Goal: Task Accomplishment & Management: Use online tool/utility

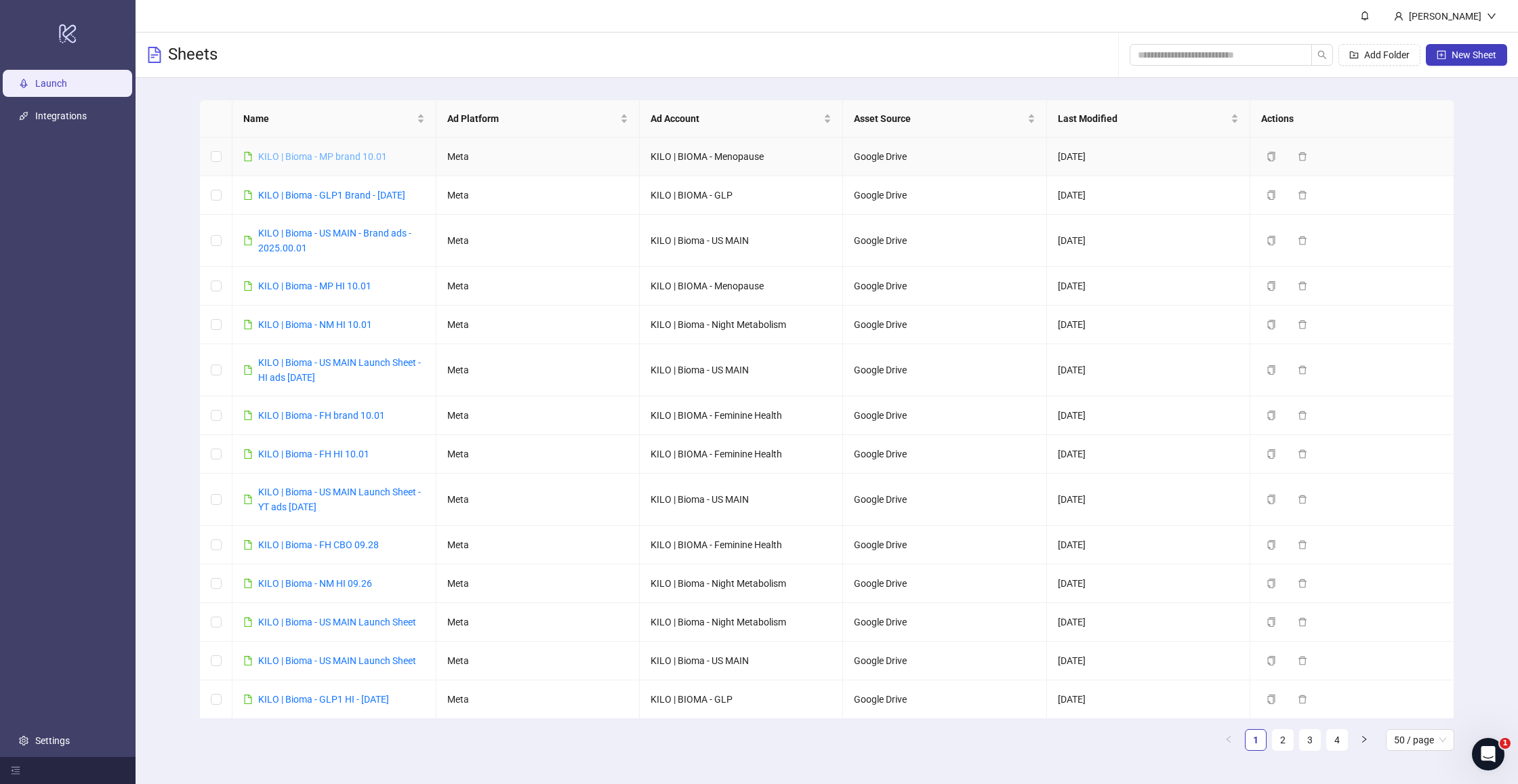
click at [301, 158] on link "KILO | Bioma - MP brand 10.01" at bounding box center [322, 157] width 128 height 11
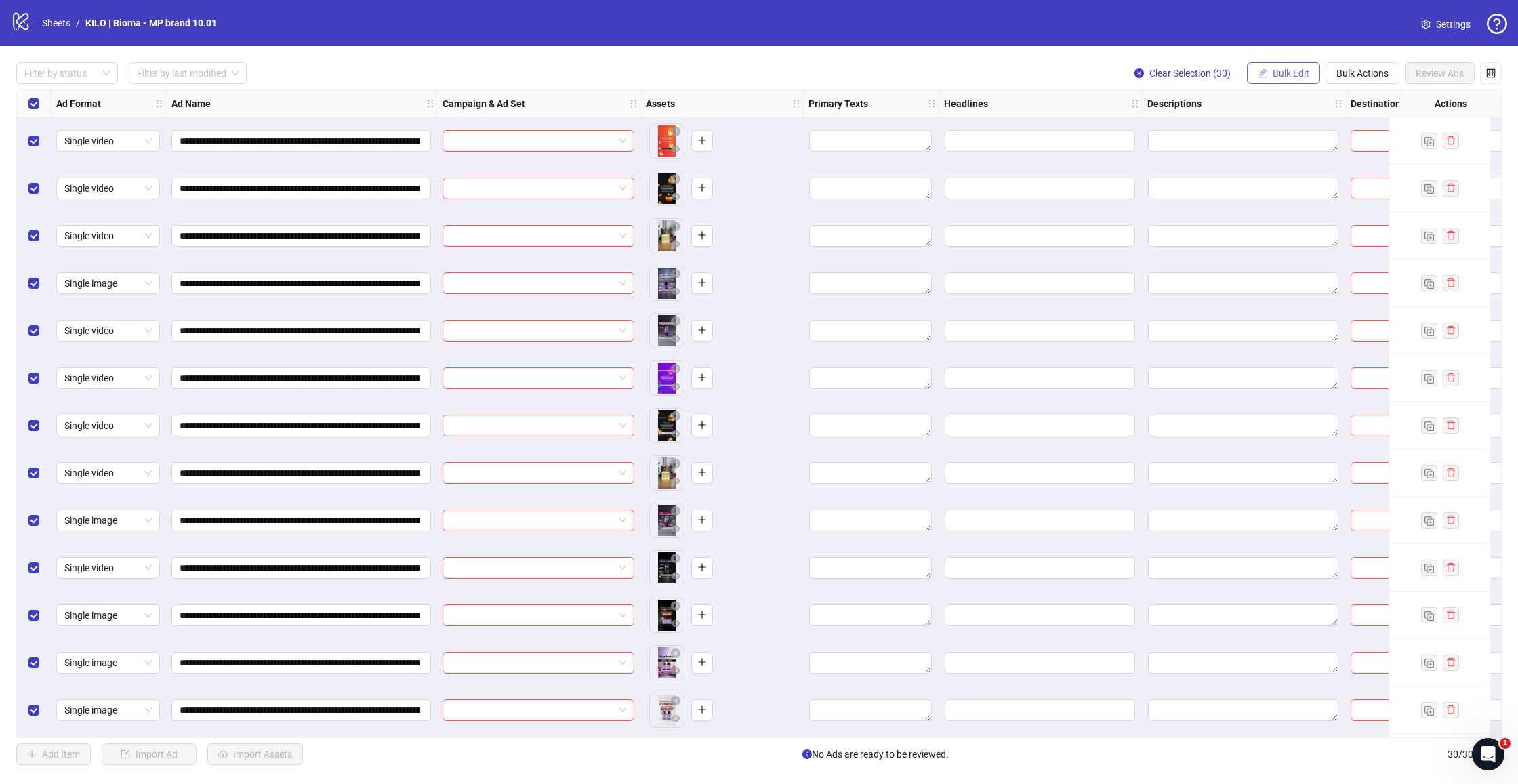
click at [1280, 78] on span "Bulk Edit" at bounding box center [1290, 73] width 36 height 11
click at [1270, 141] on span "Campaign & Ad Set" at bounding box center [1296, 144] width 81 height 15
click at [1155, 134] on input "search" at bounding box center [1240, 131] width 243 height 20
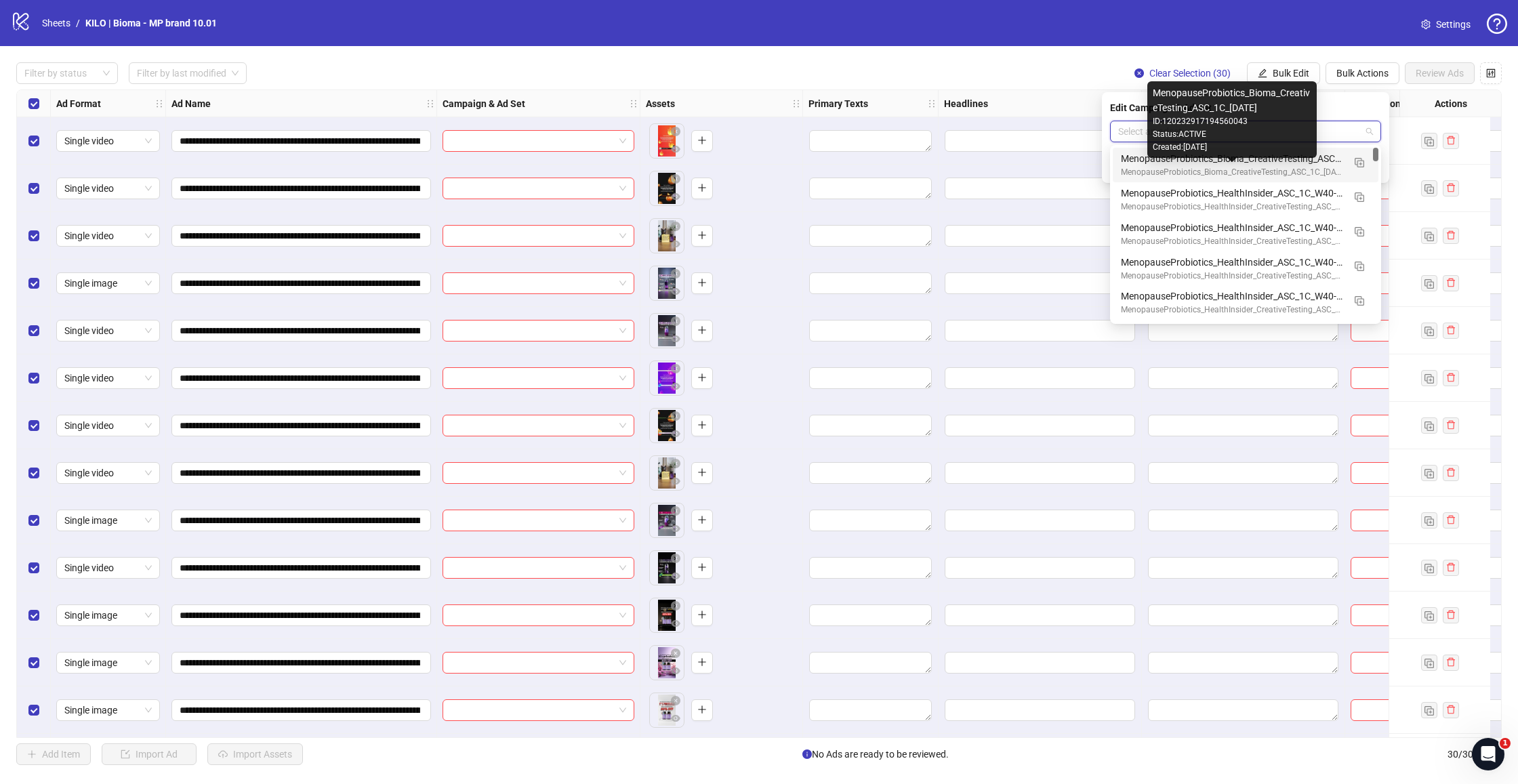
click at [1211, 172] on div "MenopauseProbiotics_Bioma_CreativeTesting_ASC_1C_[DATE]" at bounding box center [1232, 172] width 222 height 13
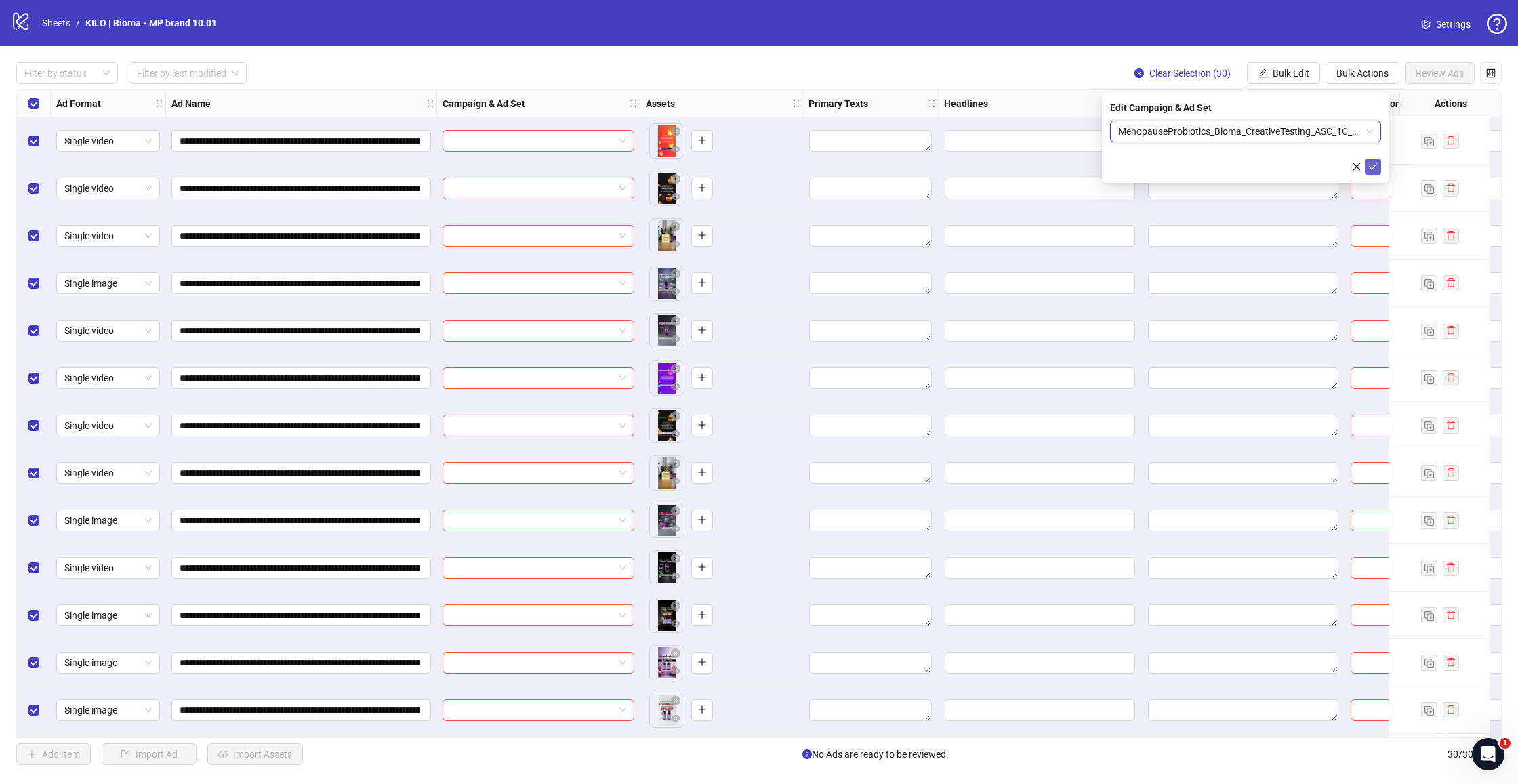
click at [1372, 168] on icon "check" at bounding box center [1374, 167] width 9 height 7
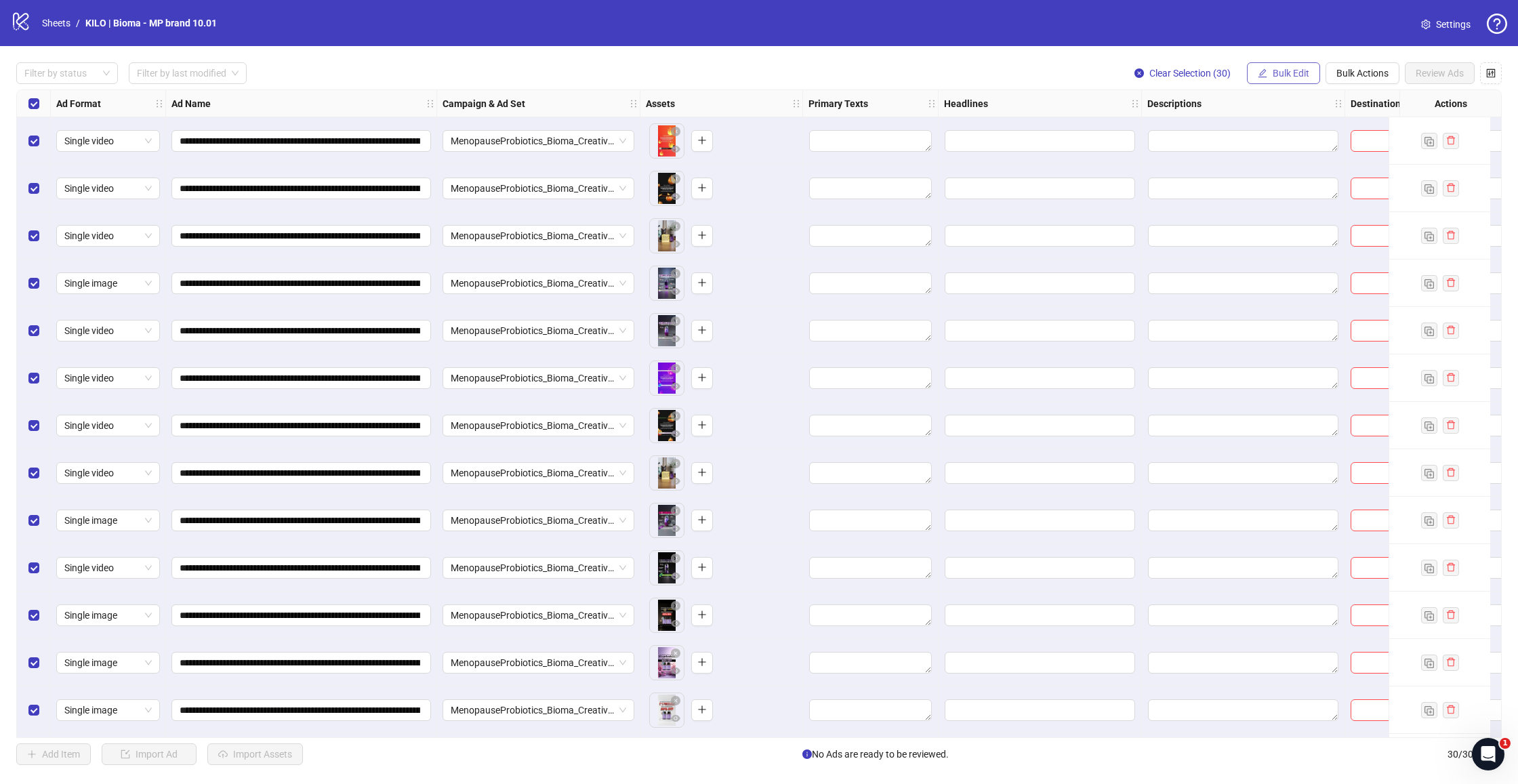
click at [1288, 73] on span "Bulk Edit" at bounding box center [1290, 73] width 36 height 11
click at [1284, 163] on span "Primary Texts" at bounding box center [1296, 165] width 81 height 15
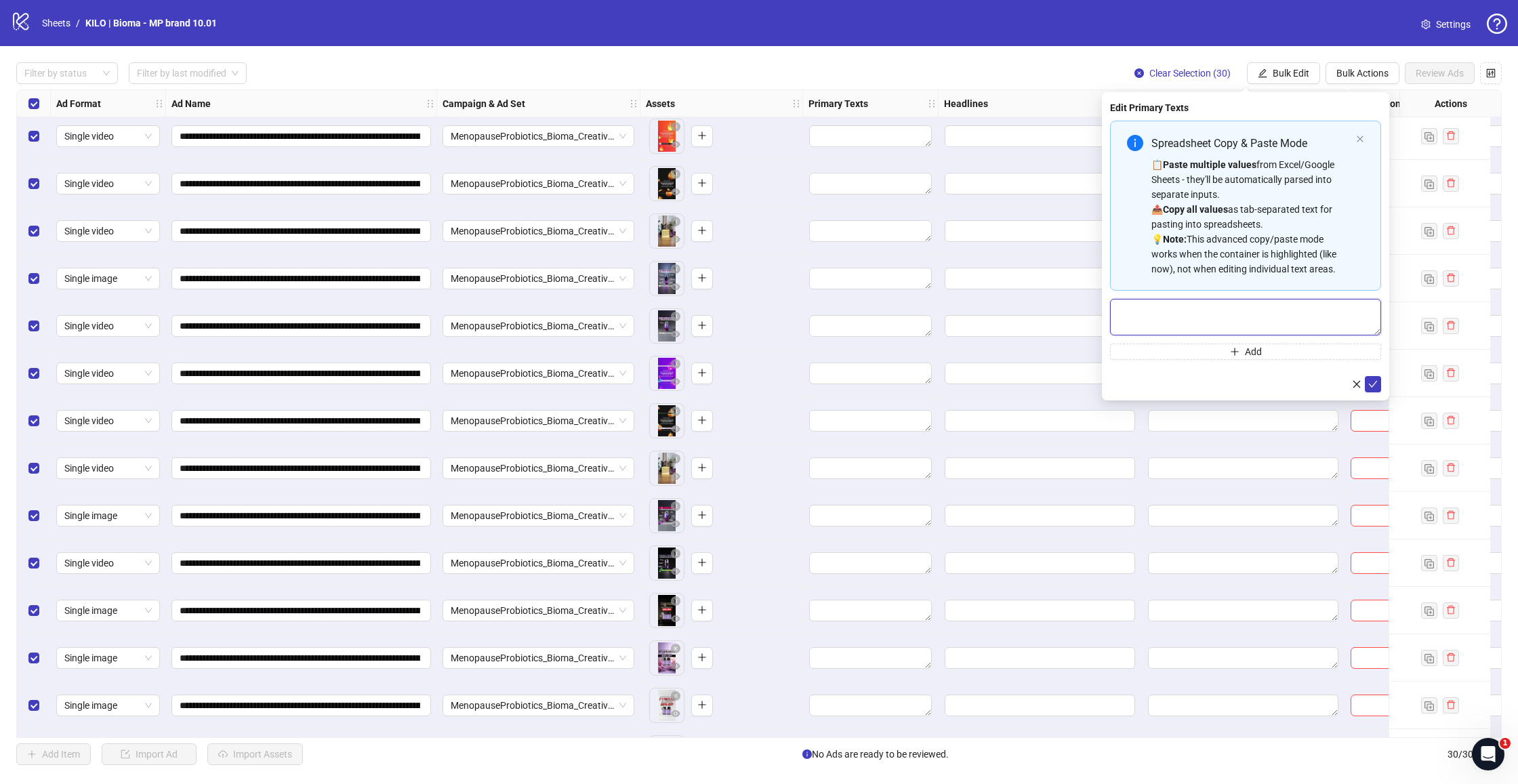
click at [1213, 327] on textarea "Multi-text input container - paste or copy values" at bounding box center [1246, 316] width 271 height 36
paste textarea "**********"
type textarea "**********"
click at [1369, 384] on icon "check" at bounding box center [1374, 384] width 9 height 7
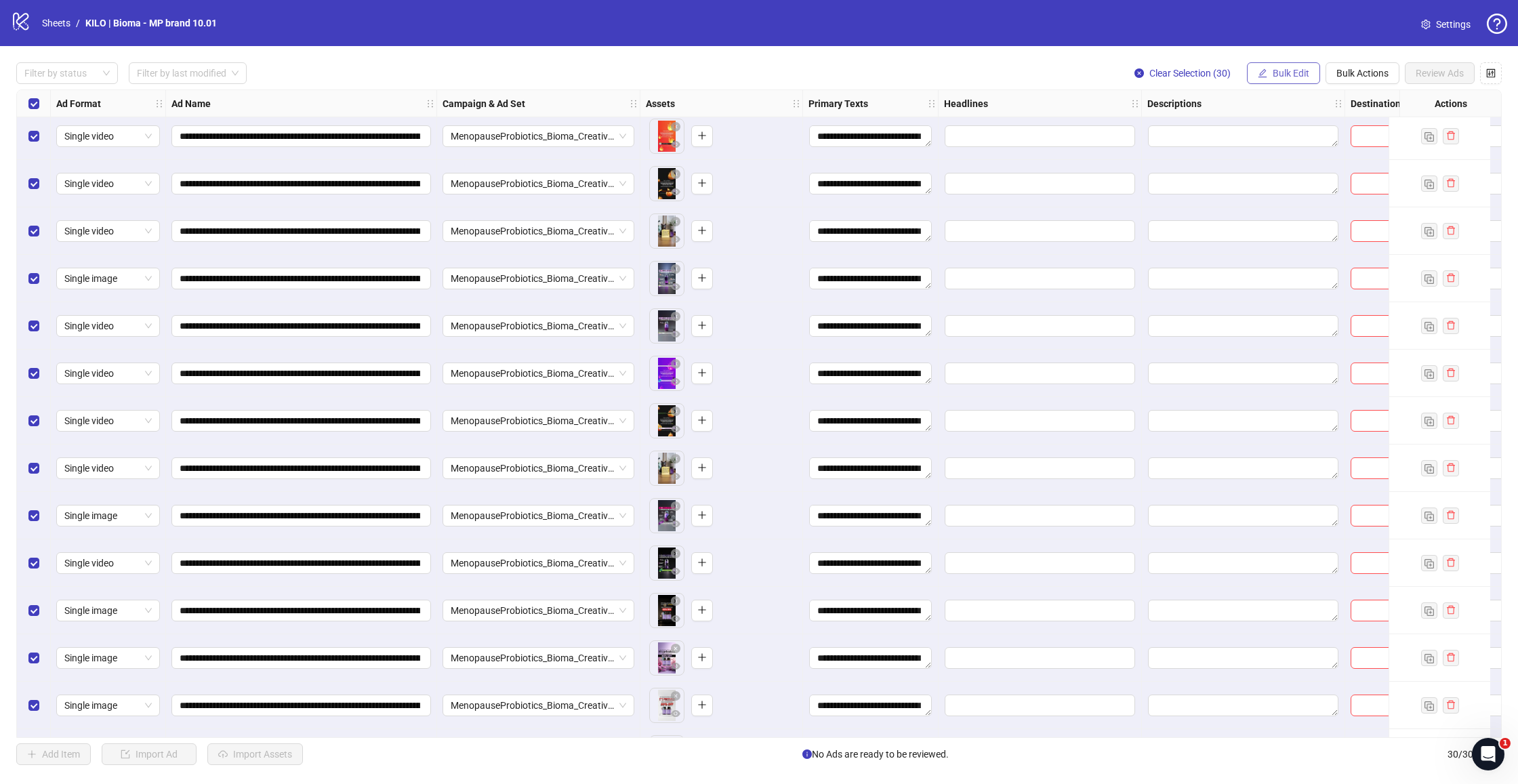
click at [1294, 67] on button "Bulk Edit" at bounding box center [1283, 73] width 74 height 21
click at [1287, 188] on span "Headlines" at bounding box center [1296, 187] width 81 height 15
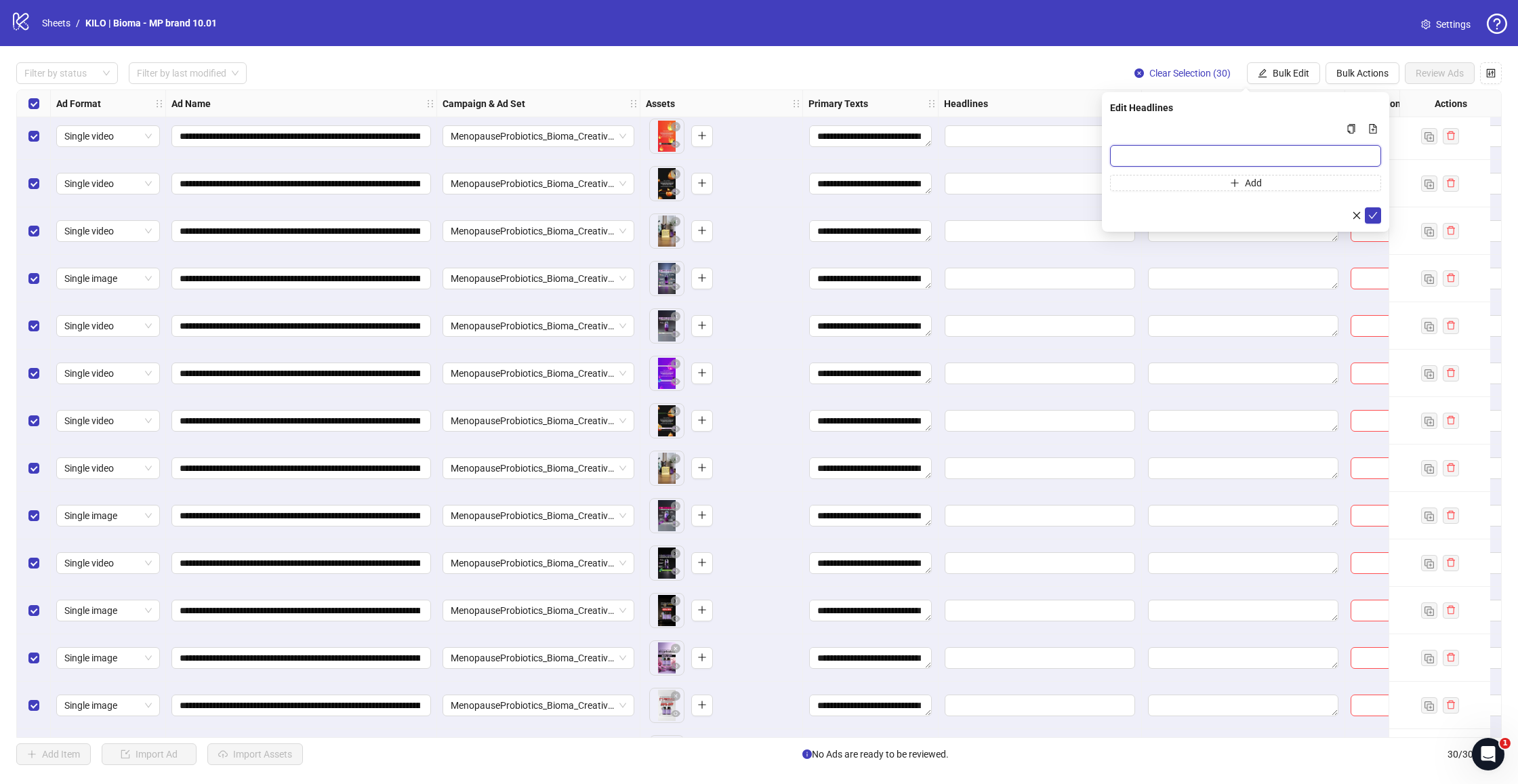
click at [1144, 152] on input "Multi-input container - paste or copy values" at bounding box center [1246, 156] width 271 height 21
paste input "**********"
type input "**********"
click at [1376, 213] on icon "check" at bounding box center [1373, 215] width 10 height 10
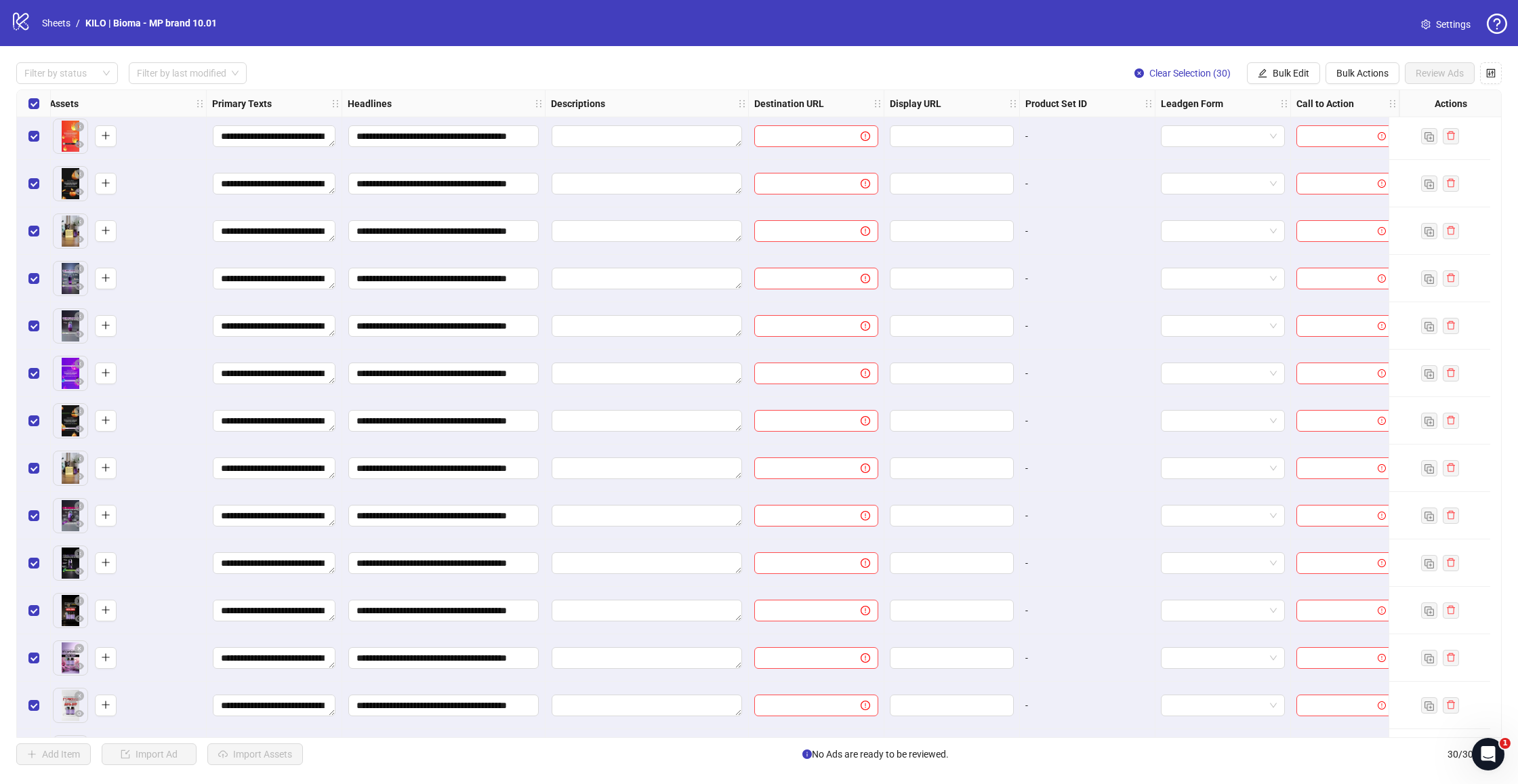
scroll to position [4, 607]
click at [1288, 68] on span "Bulk Edit" at bounding box center [1290, 73] width 36 height 11
drag, startPoint x: 1265, startPoint y: 223, endPoint x: 1195, endPoint y: 237, distance: 71.4
click at [1265, 223] on span "Destination URL" at bounding box center [1296, 230] width 81 height 15
click at [1167, 135] on input "text" at bounding box center [1240, 131] width 244 height 15
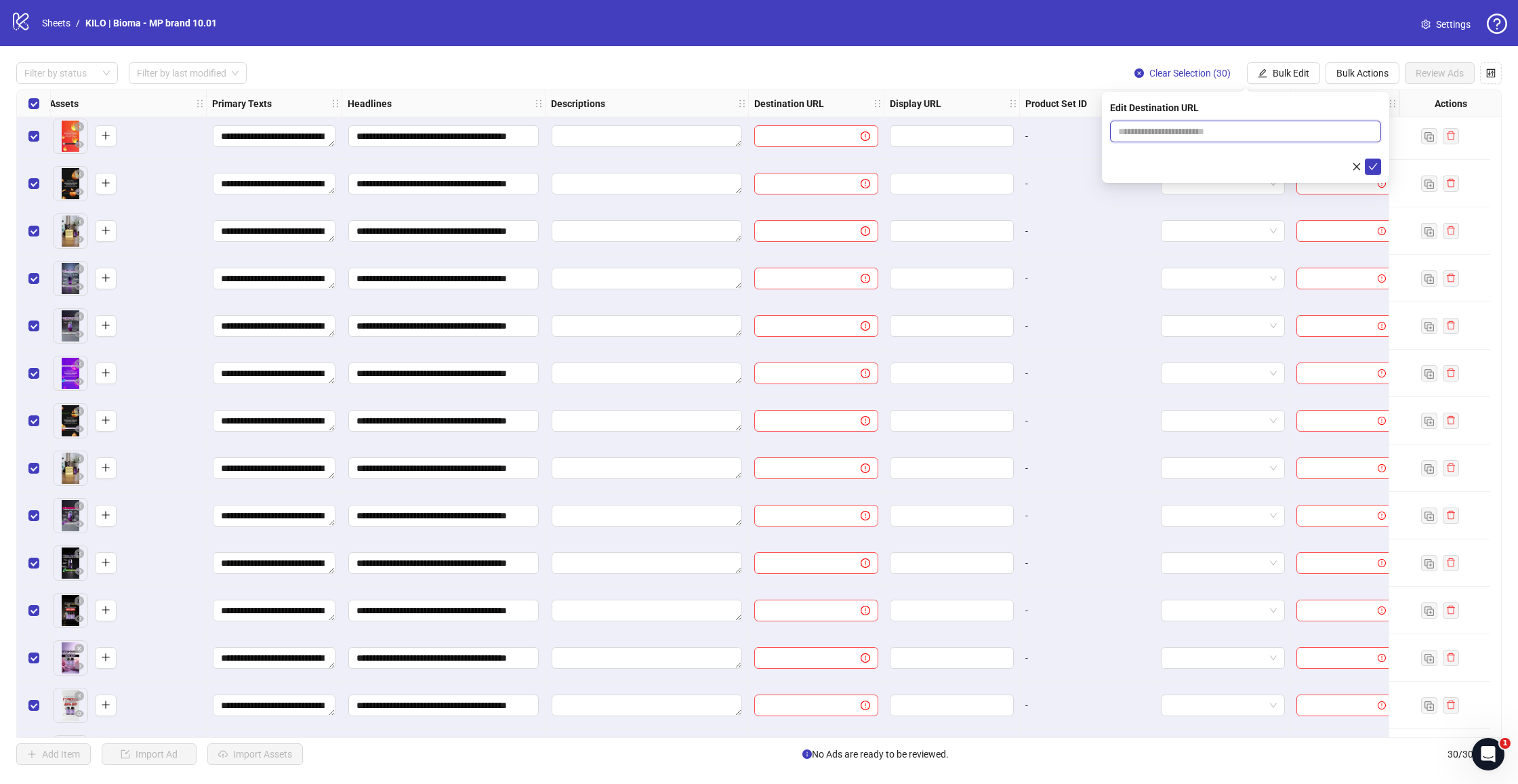
paste input "**********"
type input "**********"
click at [1366, 167] on button "submit" at bounding box center [1373, 167] width 16 height 16
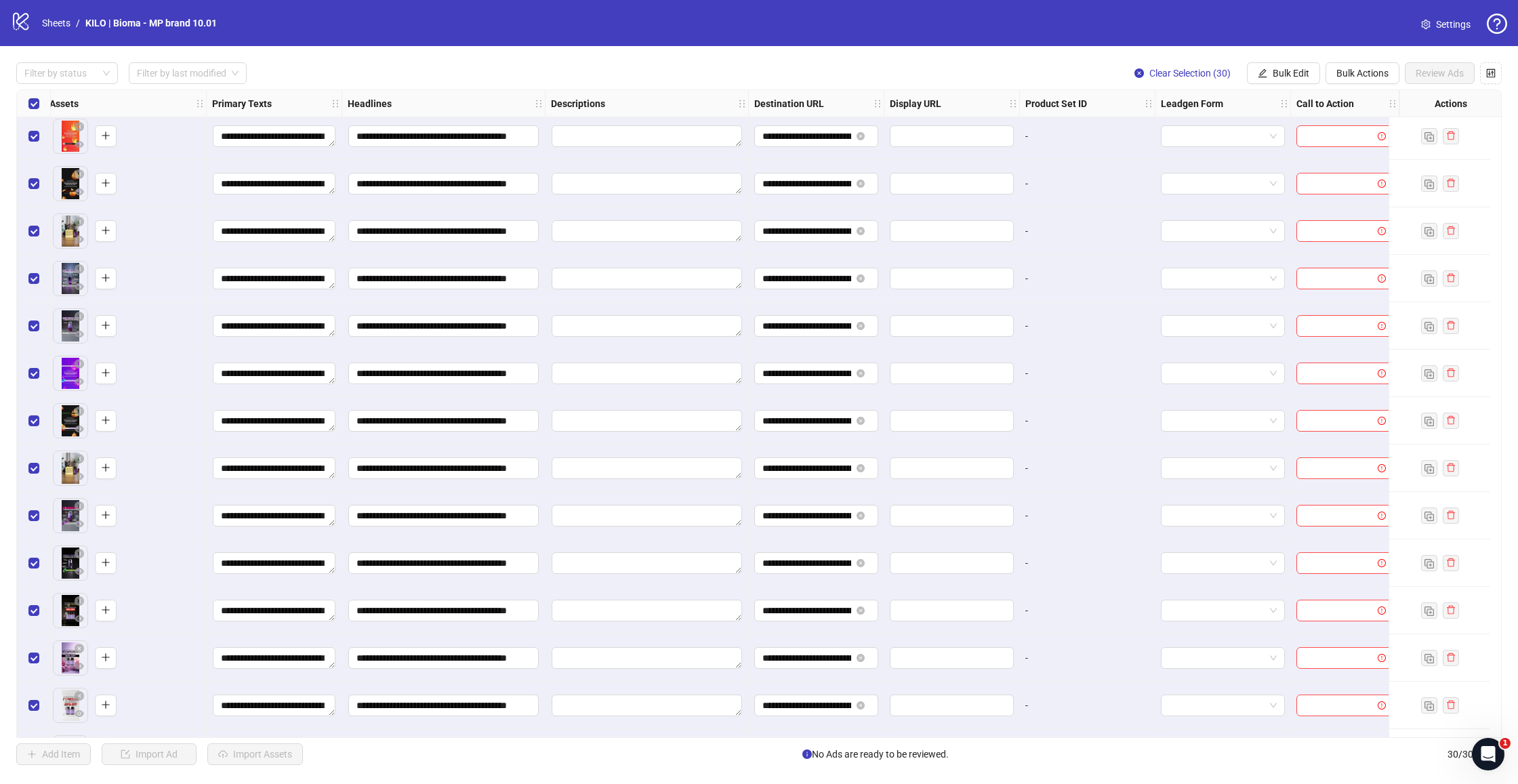
scroll to position [0, 0]
click at [1293, 71] on span "Bulk Edit" at bounding box center [1290, 73] width 36 height 11
click at [1270, 294] on span "Call to Action" at bounding box center [1296, 295] width 81 height 15
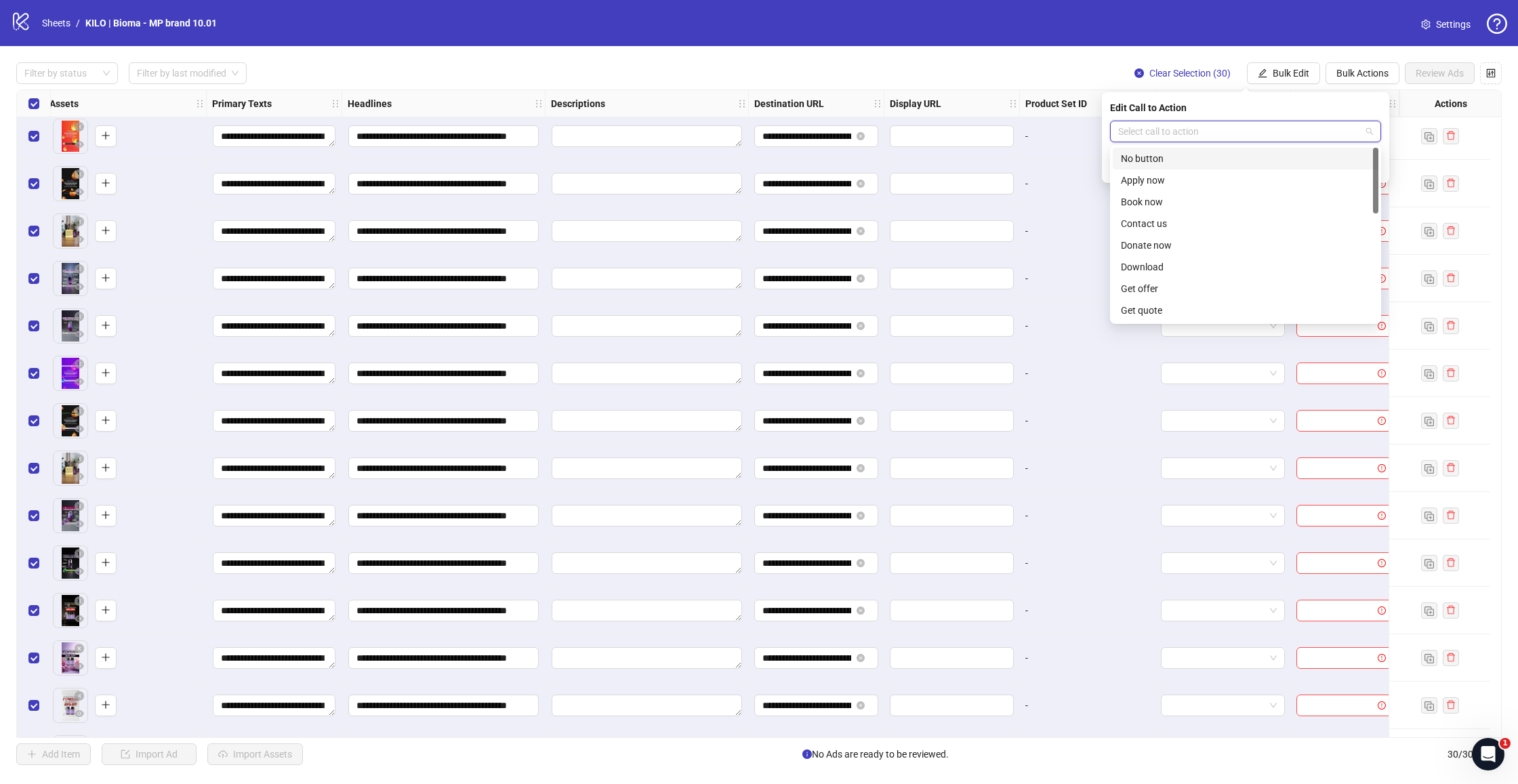
click at [1208, 128] on input "search" at bounding box center [1240, 131] width 243 height 20
click at [1147, 268] on div "Shop now" at bounding box center [1245, 268] width 249 height 15
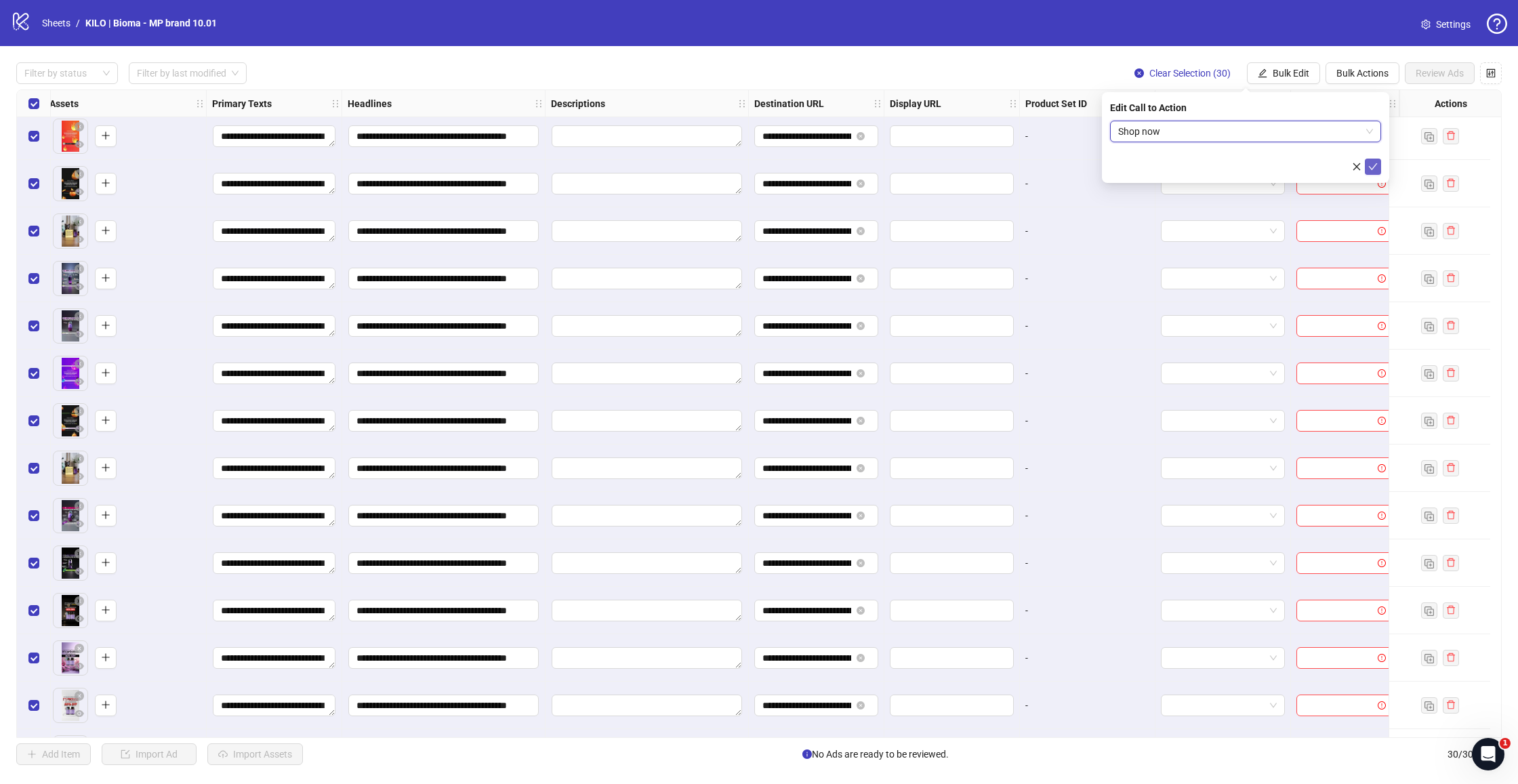
click at [1372, 167] on icon "check" at bounding box center [1373, 167] width 10 height 10
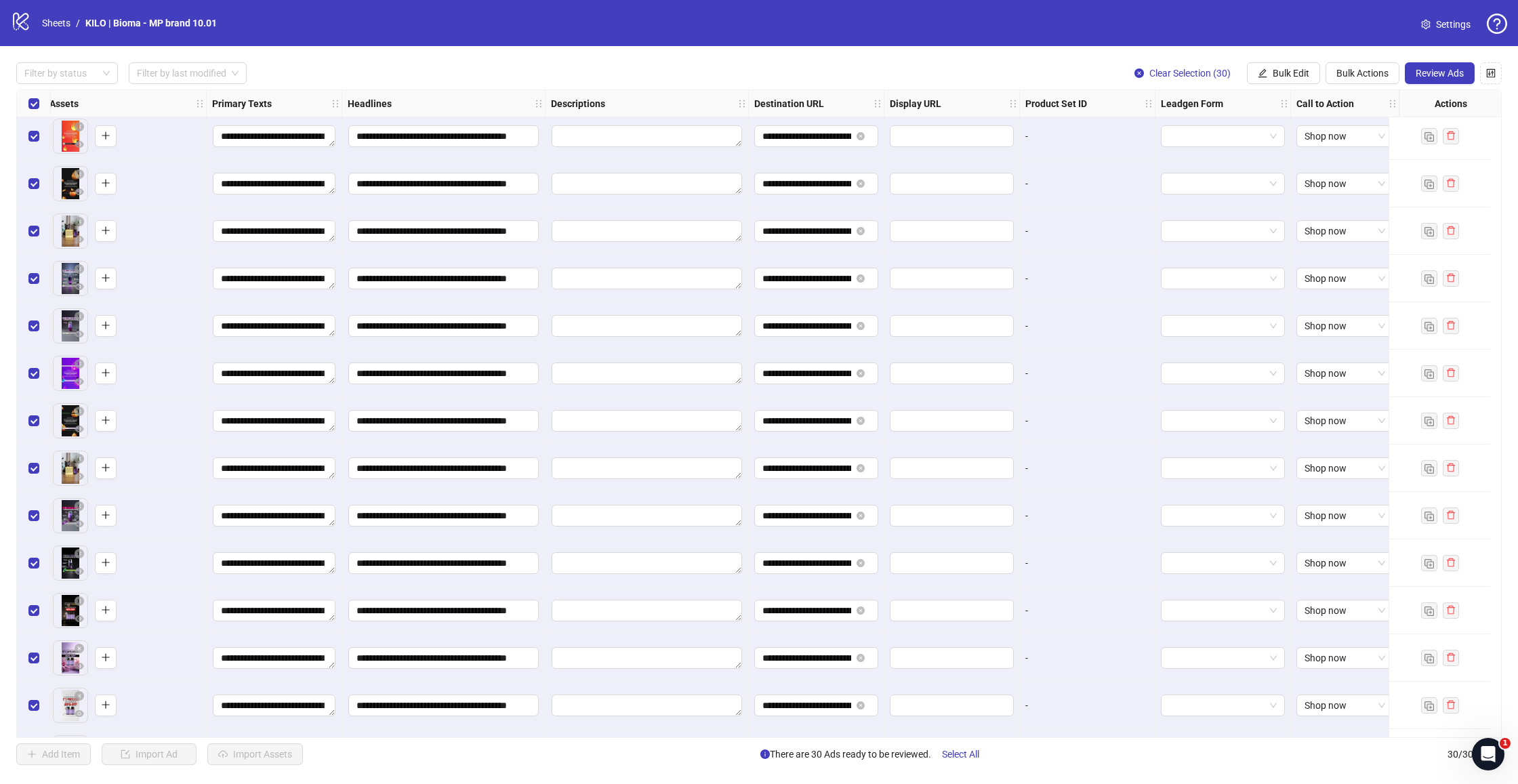
scroll to position [4, 607]
click at [1438, 76] on span "Review Ads" at bounding box center [1439, 73] width 48 height 11
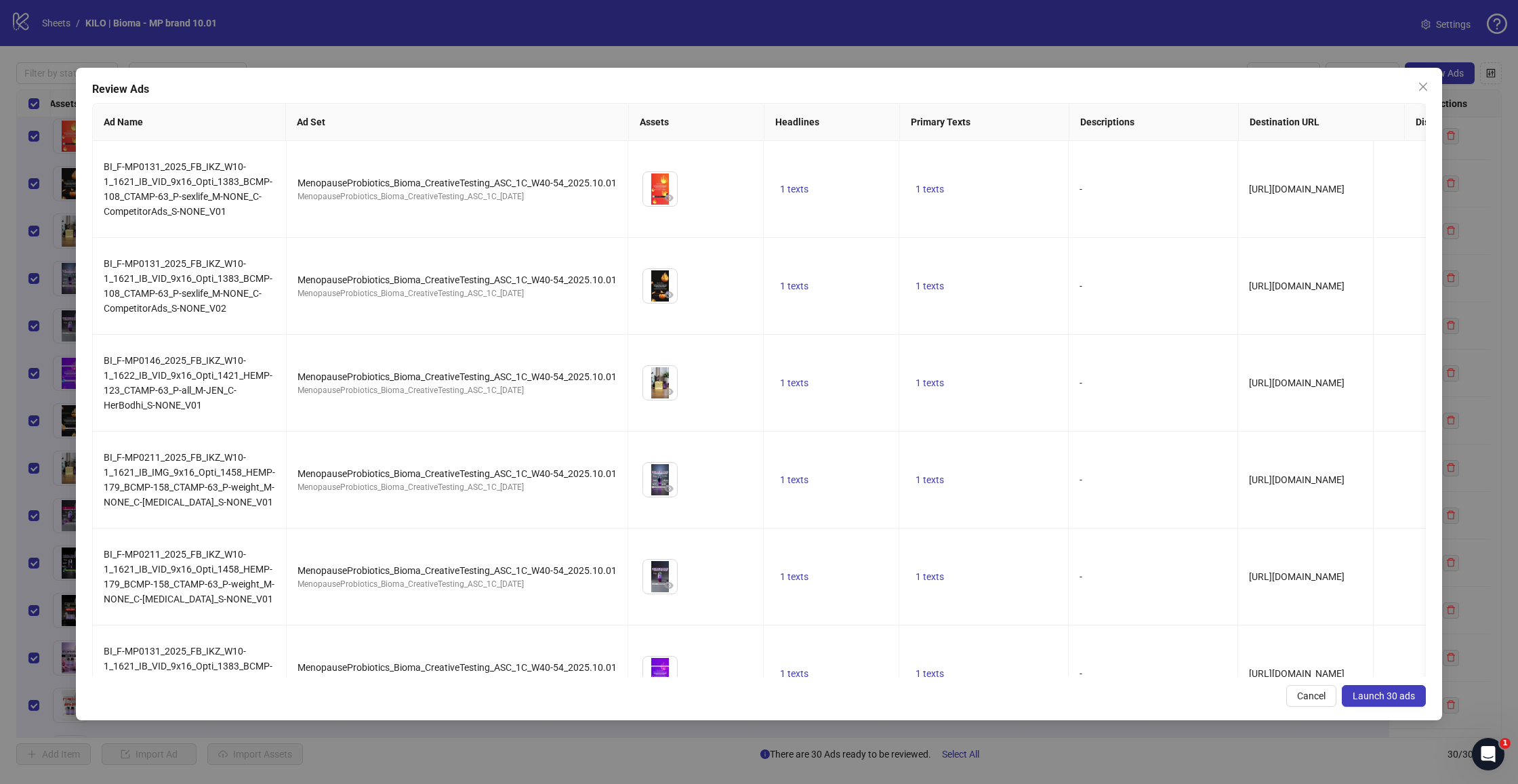
click at [1386, 692] on span "Launch 30 ads" at bounding box center [1383, 695] width 62 height 11
